Goal: Information Seeking & Learning: Learn about a topic

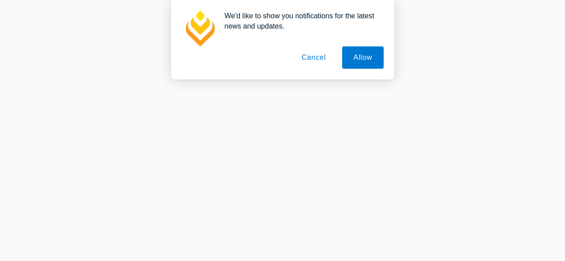
scroll to position [15, 0]
click at [311, 58] on button "Cancel" at bounding box center [313, 57] width 47 height 22
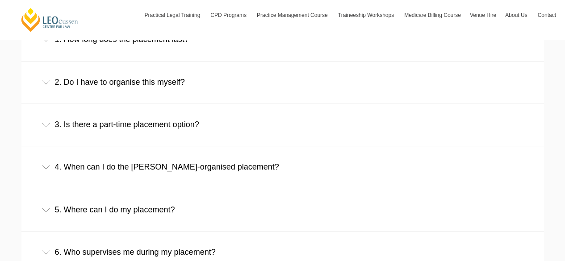
scroll to position [632, 0]
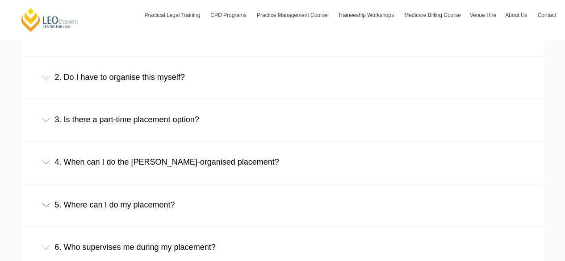
click at [171, 126] on div "3. Is there a part-time placement option?" at bounding box center [282, 120] width 522 height 42
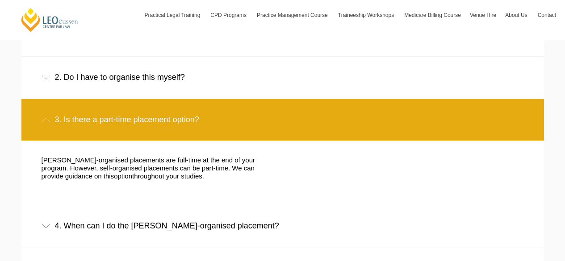
click at [171, 126] on div "3. Is there a part-time placement option?" at bounding box center [282, 120] width 522 height 42
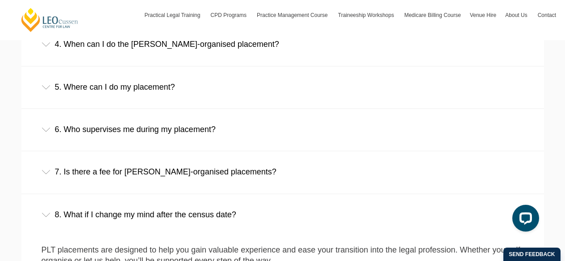
scroll to position [0, 0]
click at [201, 236] on div "8. What if I change my mind after the census date?" at bounding box center [282, 215] width 522 height 42
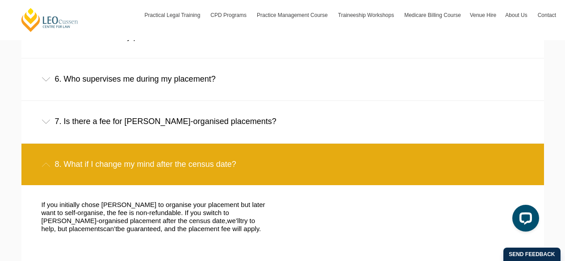
scroll to position [801, 0]
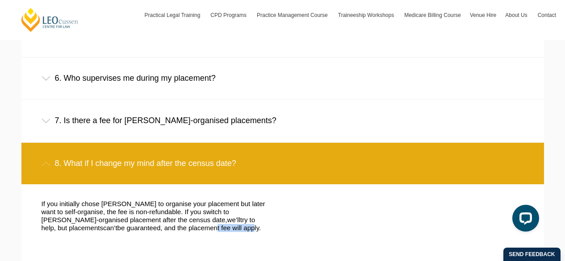
drag, startPoint x: 192, startPoint y: 232, endPoint x: 154, endPoint y: 236, distance: 37.7
click at [154, 236] on div "If you initially chose Leo Cussen to organise your placement but later want to …" at bounding box center [155, 220] width 241 height 41
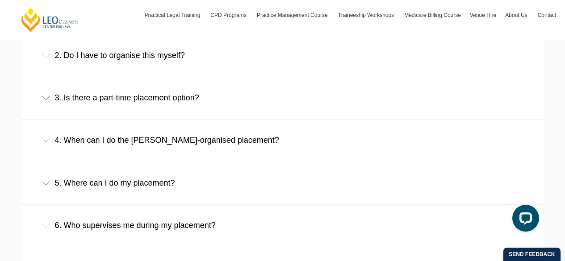
scroll to position [654, 0]
click at [134, 129] on div "4. When can I do the Leo Cussen-organised placement?" at bounding box center [282, 140] width 522 height 42
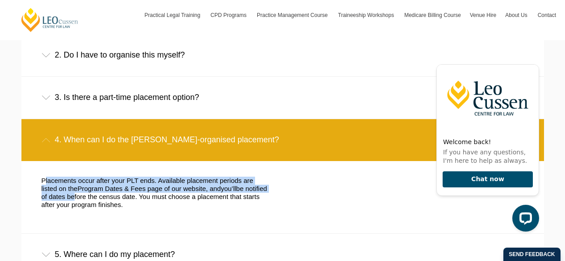
drag, startPoint x: 68, startPoint y: 169, endPoint x: 96, endPoint y: 198, distance: 40.4
click at [96, 198] on div "Placements occur after your PLT ends. Available placement periods are listed on…" at bounding box center [276, 197] width 482 height 72
click at [96, 198] on span "be notified of dates before the census date. You must choose a placement that s…" at bounding box center [154, 197] width 225 height 24
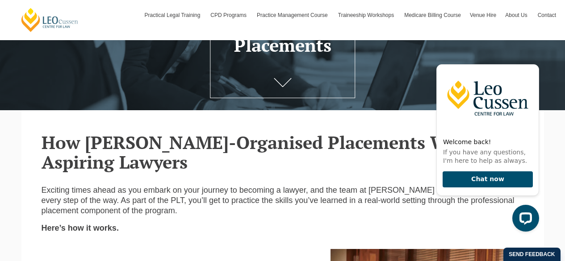
scroll to position [0, 0]
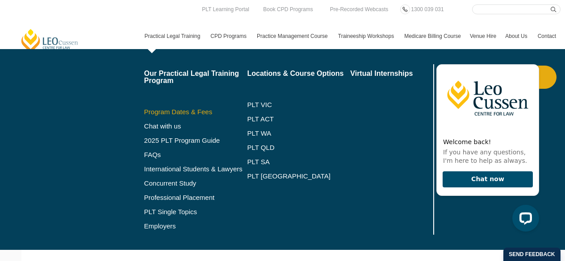
click at [203, 112] on link "Program Dates & Fees" at bounding box center [195, 111] width 103 height 7
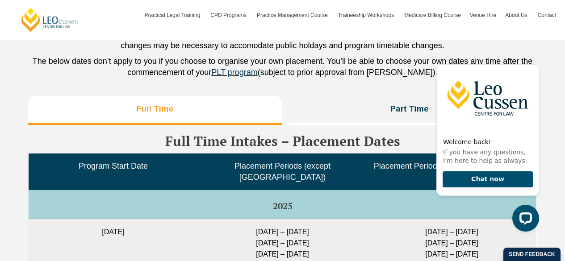
scroll to position [2187, 0]
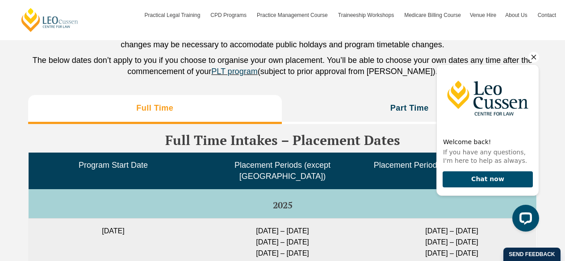
click at [532, 58] on icon "Hide greeting" at bounding box center [533, 57] width 5 height 5
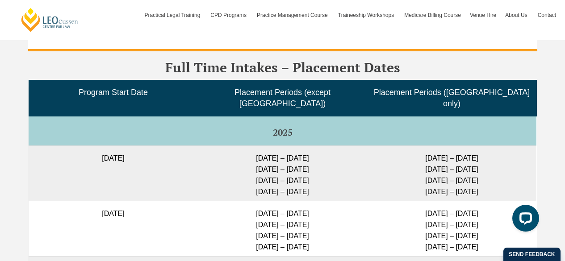
scroll to position [2262, 0]
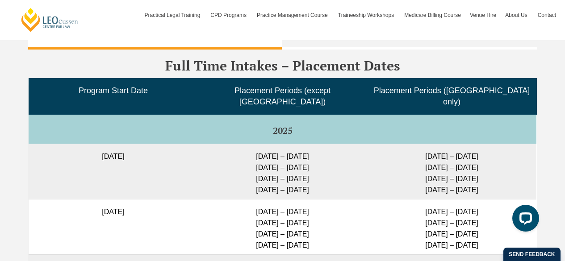
click at [300, 133] on td "2025" at bounding box center [283, 128] width 508 height 29
click at [260, 171] on td "[DATE] – [DATE] [DATE] – [DATE] [DATE] – [DATE] [DATE] – [DATE]" at bounding box center [282, 171] width 169 height 55
click at [260, 176] on td "[DATE] – [DATE] [DATE] – [DATE] [DATE] – [DATE] [DATE] – [DATE]" at bounding box center [282, 171] width 169 height 55
